Goal: Information Seeking & Learning: Learn about a topic

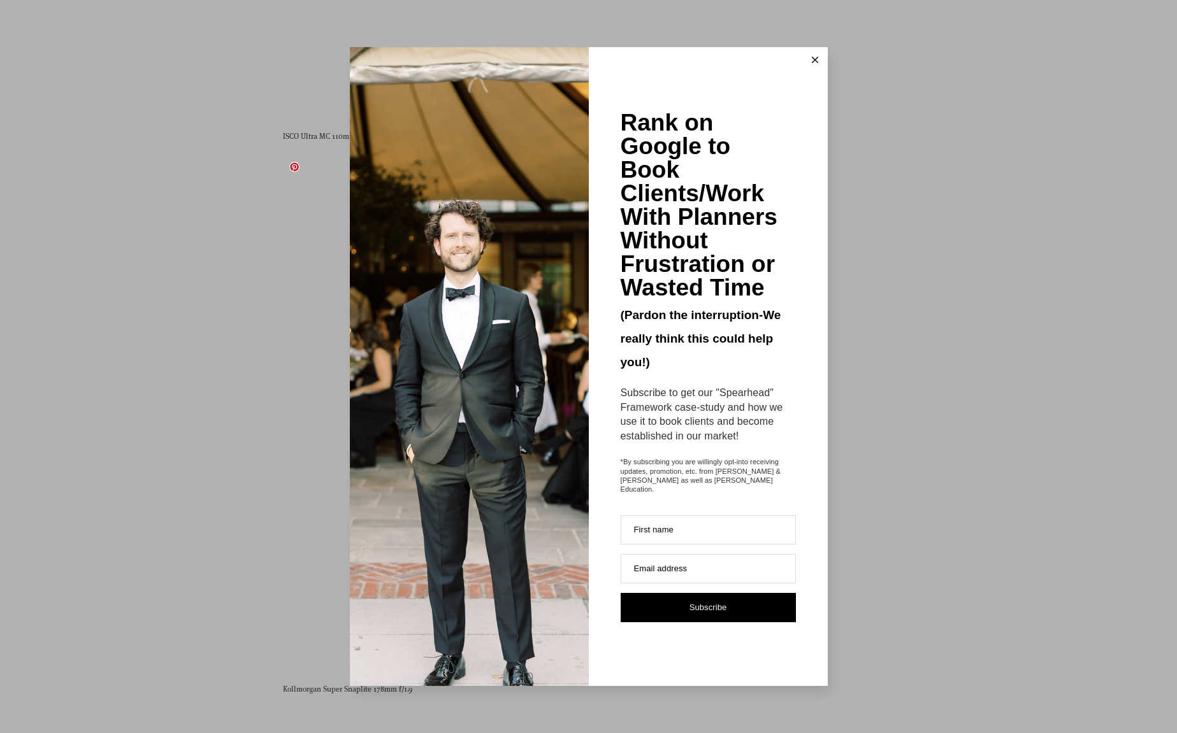
scroll to position [6165, 0]
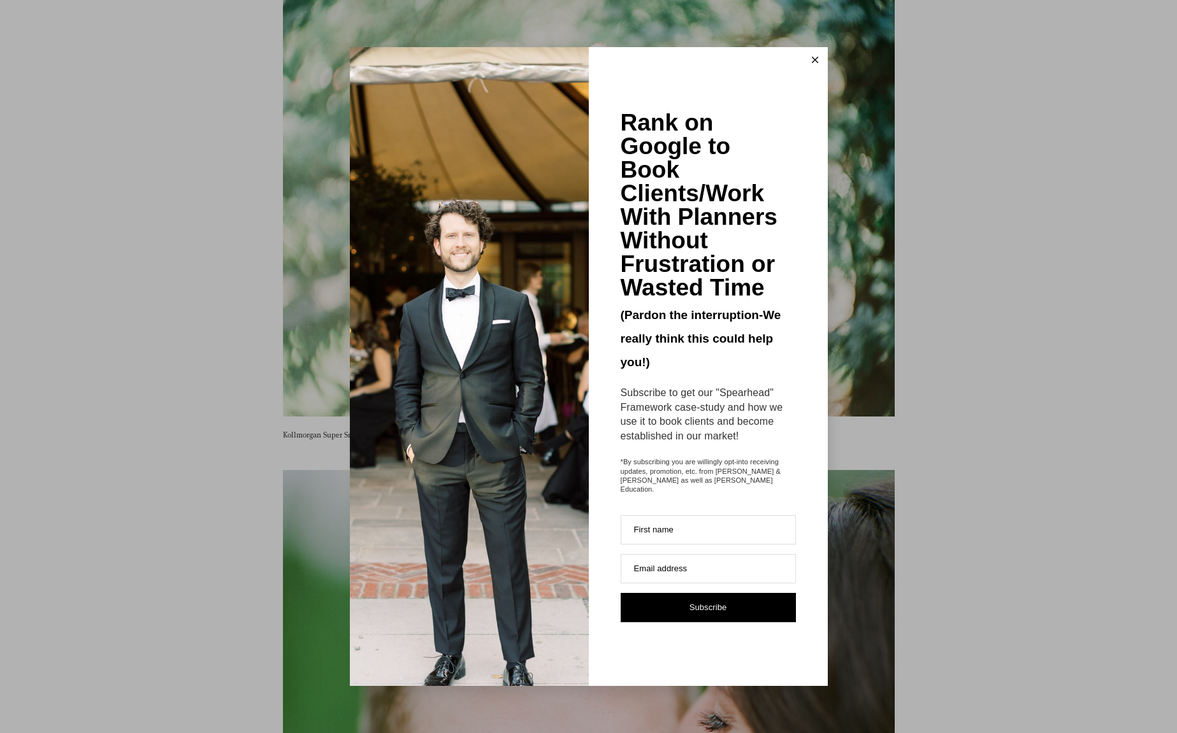
click at [813, 63] on icon at bounding box center [815, 60] width 6 height 6
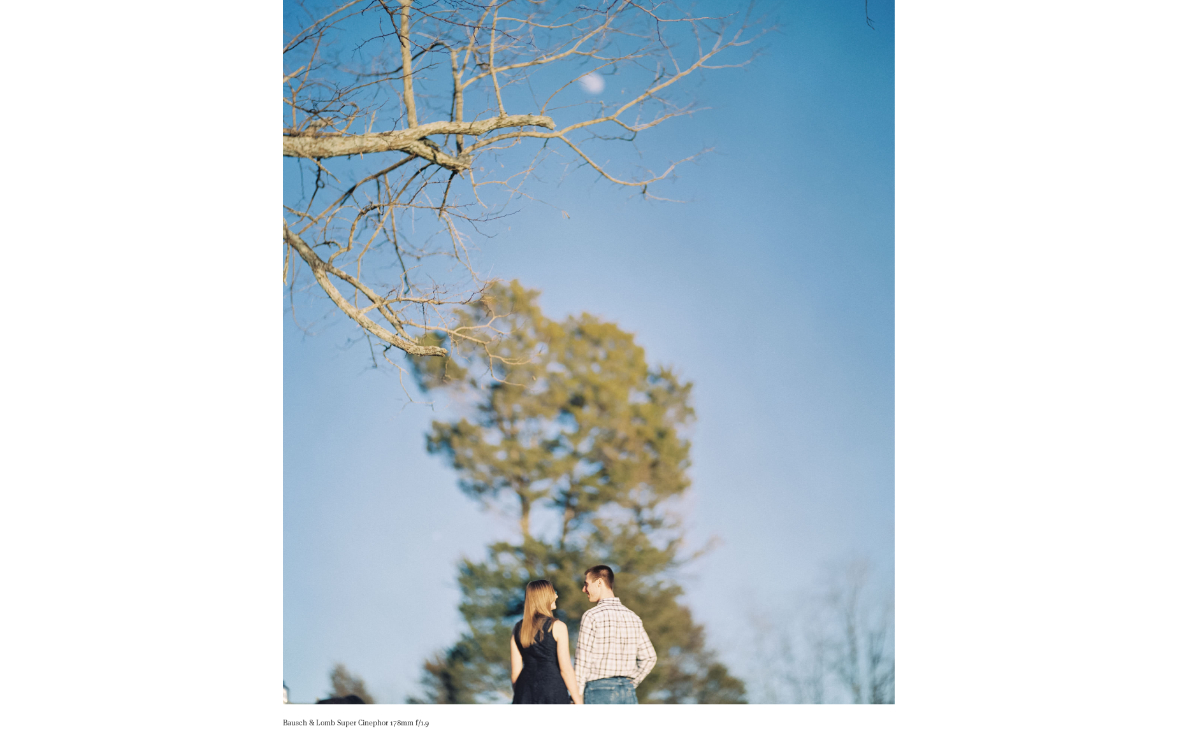
scroll to position [8800, 0]
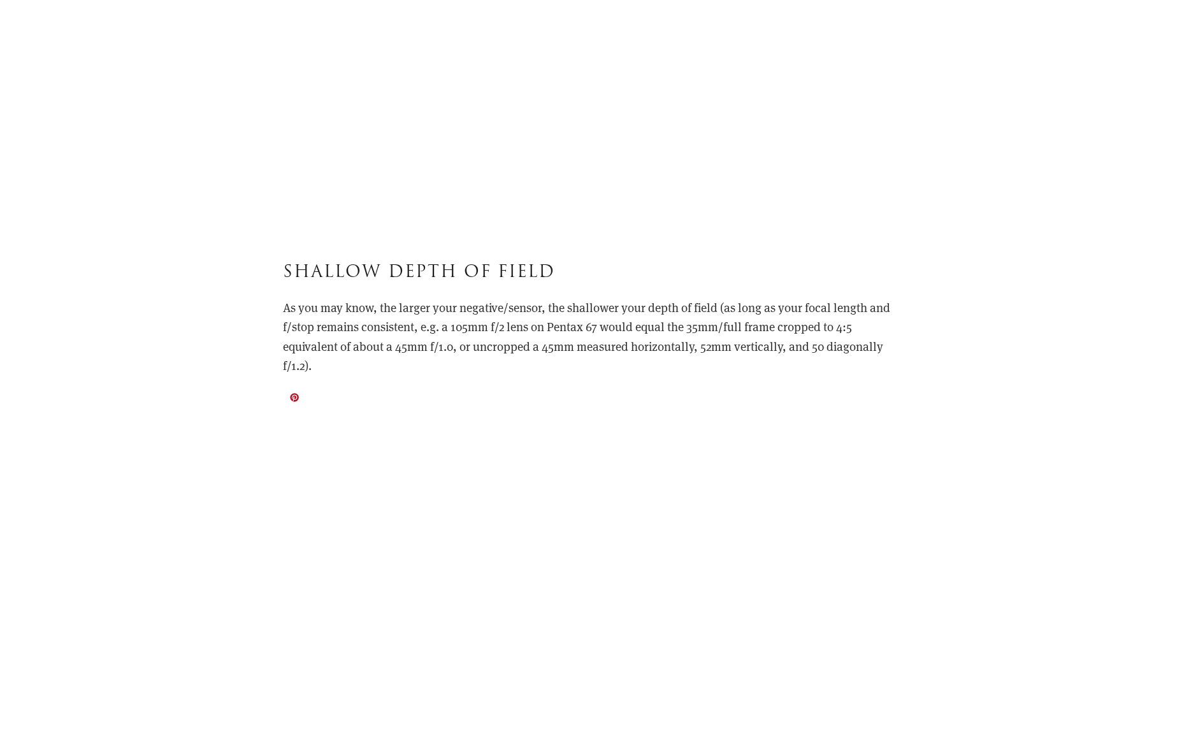
scroll to position [6153, 0]
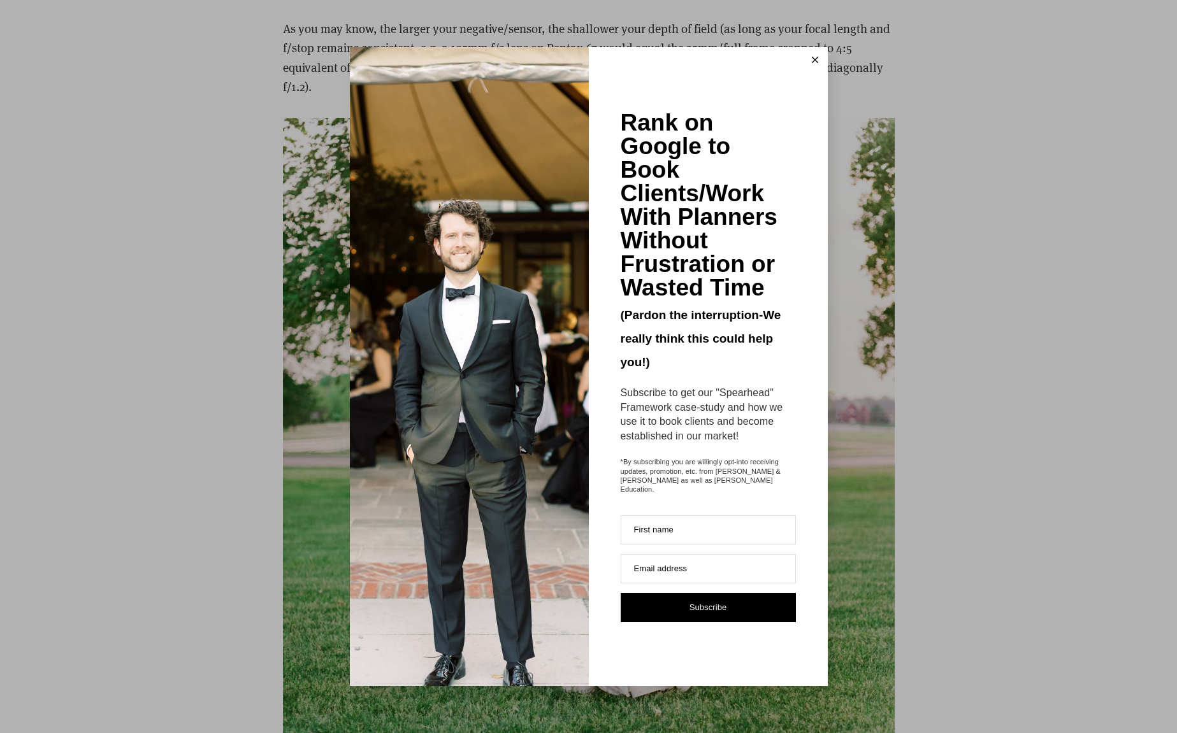
click at [816, 63] on icon at bounding box center [815, 60] width 6 height 6
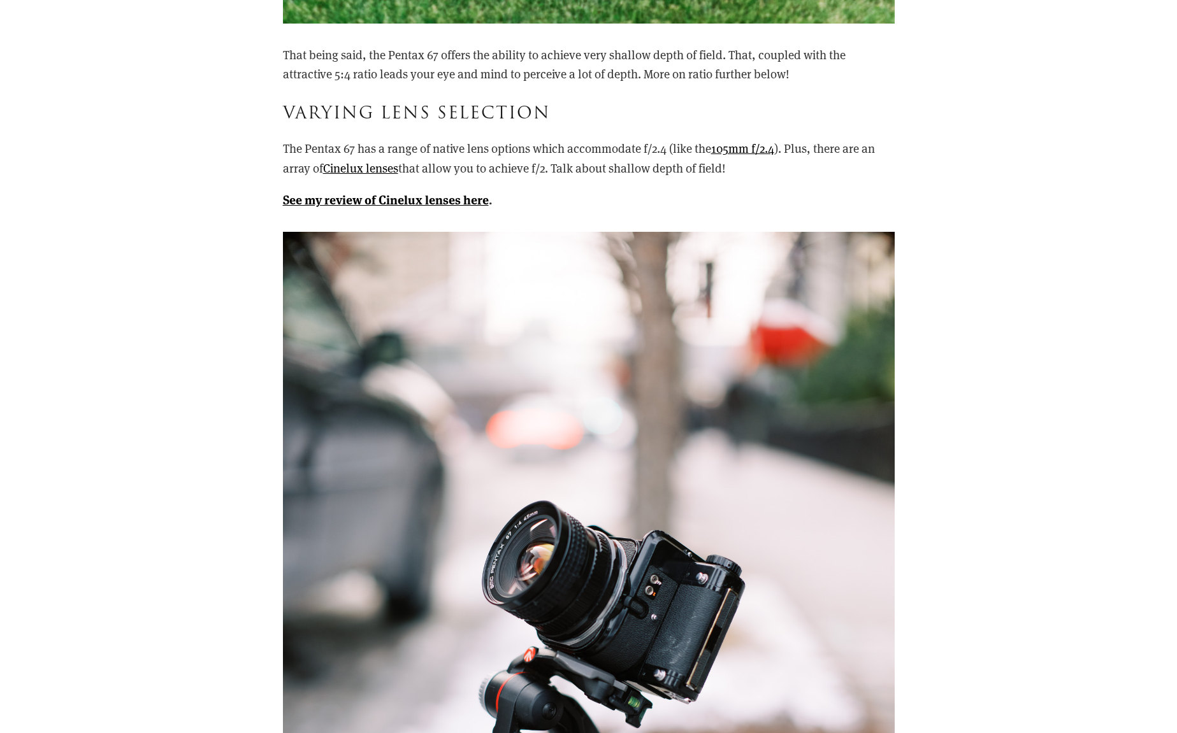
scroll to position [6753, 0]
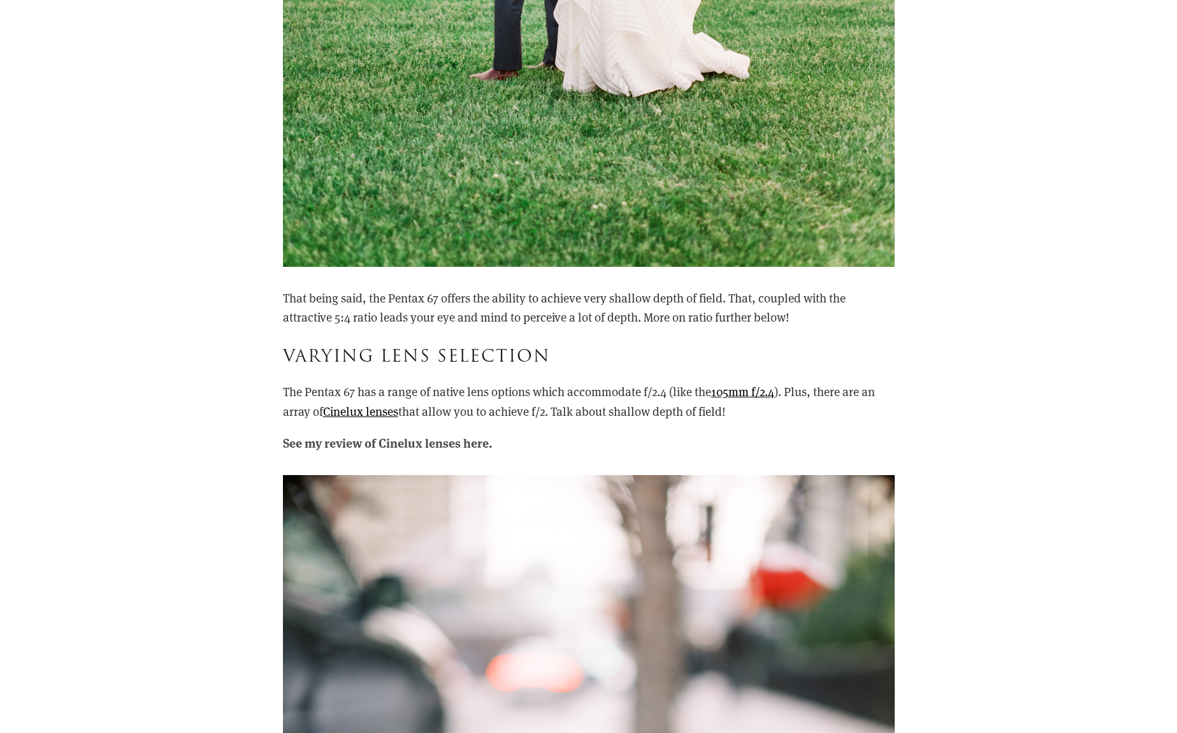
click at [363, 434] on strong "See my review of Cinelux lenses here" at bounding box center [386, 442] width 206 height 17
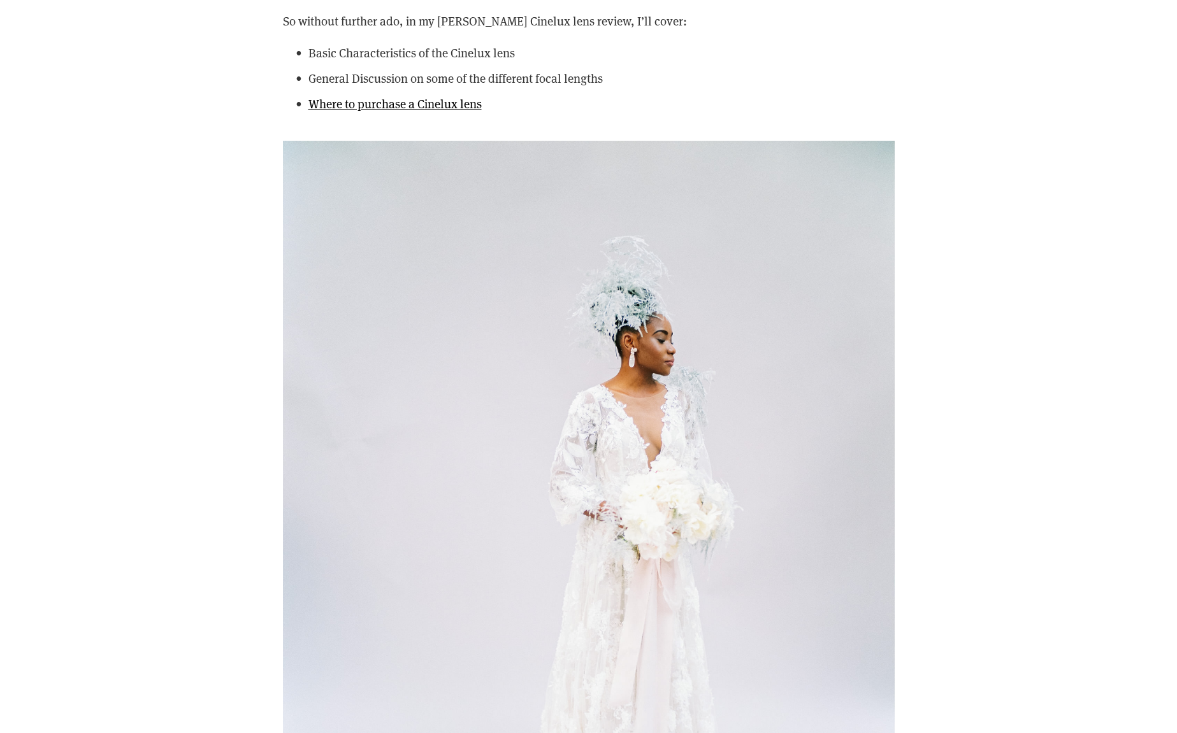
scroll to position [3440, 0]
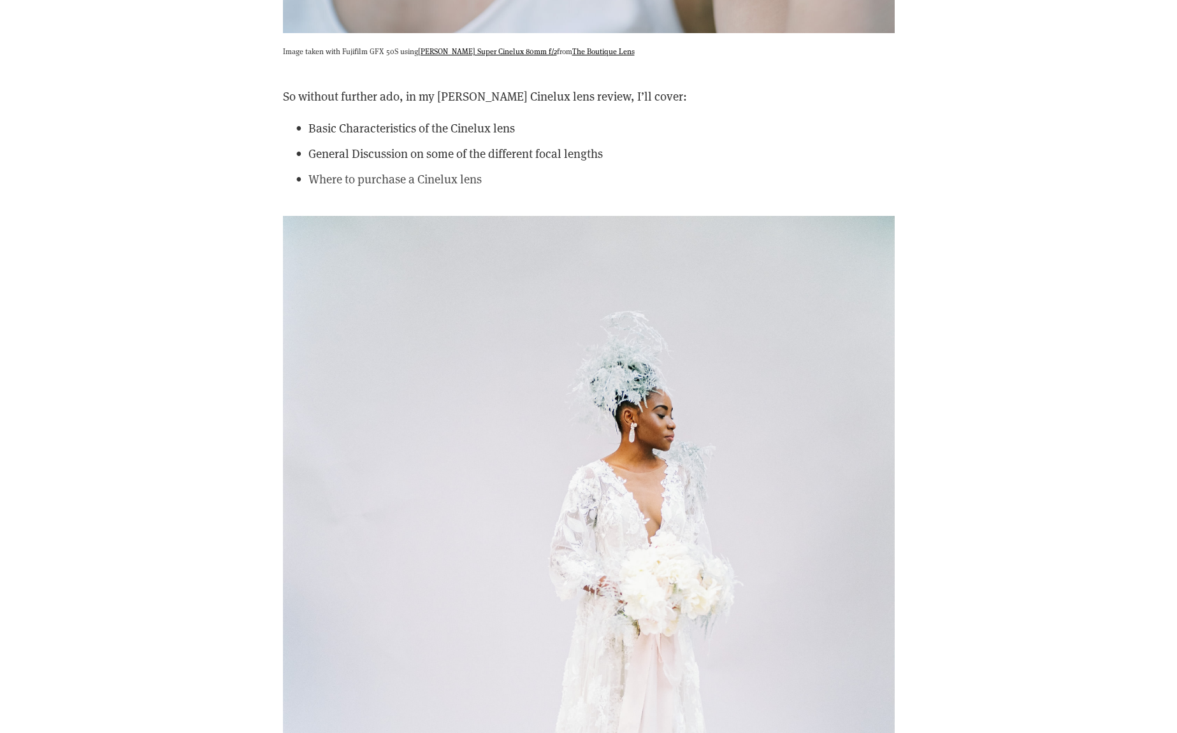
click at [451, 171] on link "Where to purchase a Cinelux lens" at bounding box center [394, 179] width 173 height 16
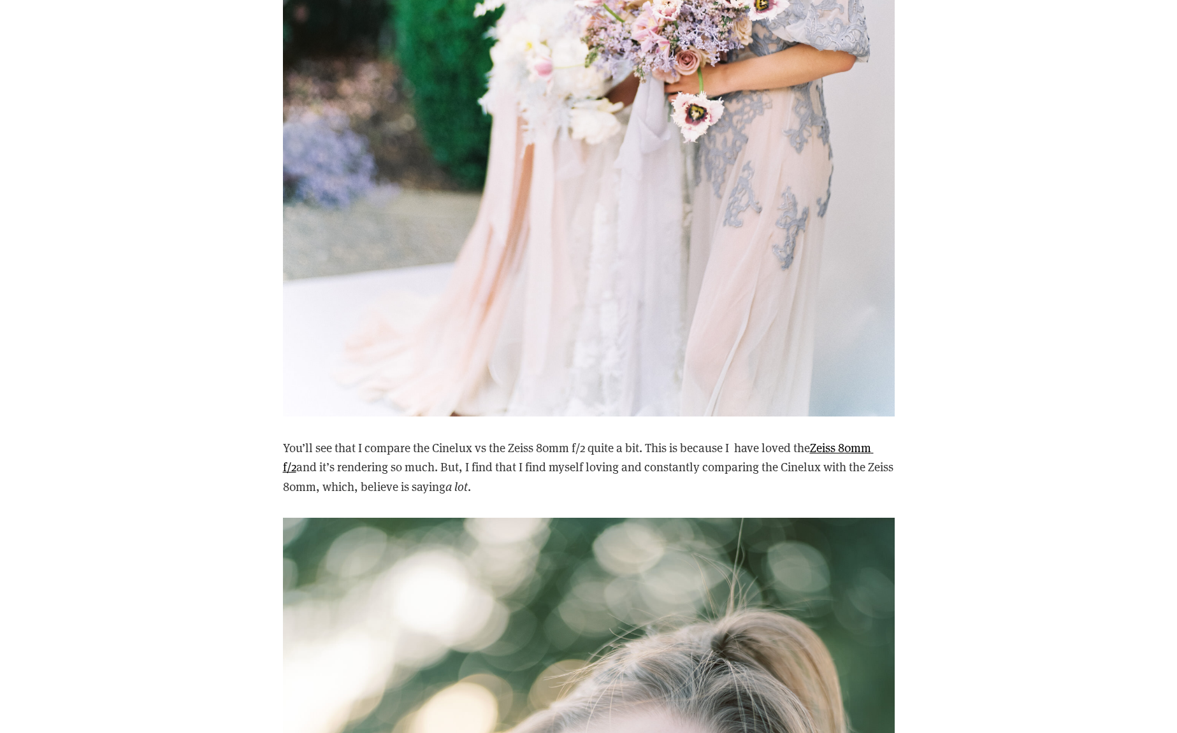
scroll to position [2214, 0]
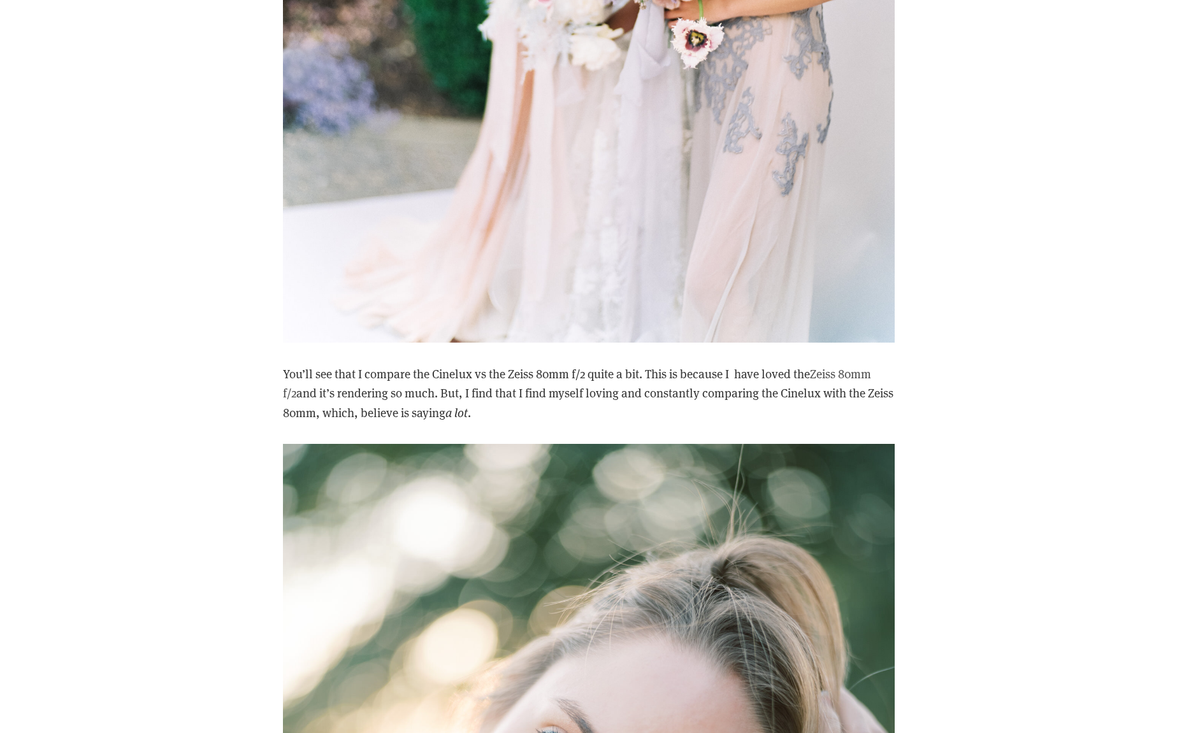
click at [843, 366] on link "Zeiss 80mm f/2" at bounding box center [578, 383] width 590 height 35
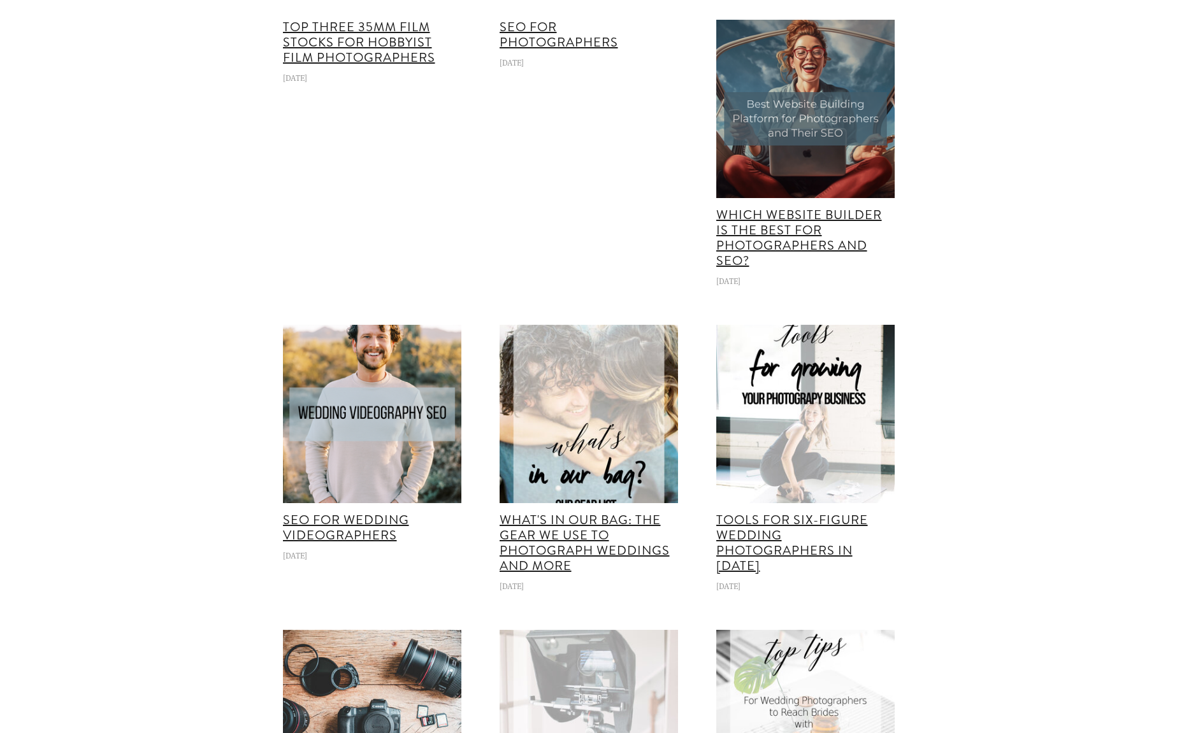
scroll to position [7704, 0]
